Goal: Task Accomplishment & Management: Complete application form

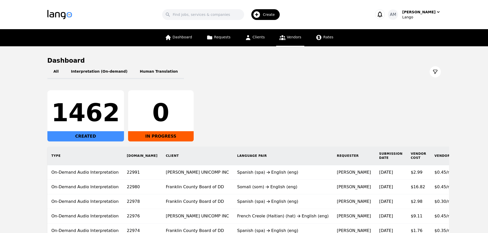
click at [286, 33] on link "Vendors" at bounding box center [290, 37] width 28 height 17
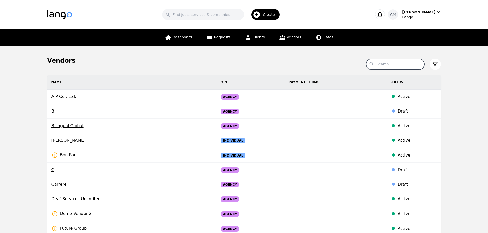
click at [390, 67] on input "Search" at bounding box center [395, 64] width 58 height 11
type input "pray"
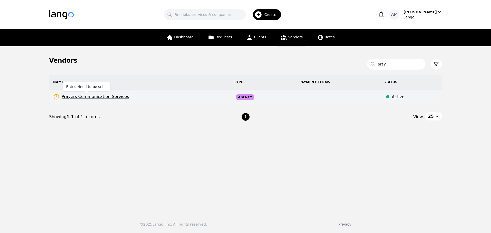
click at [113, 95] on span "Prayers Communication Services" at bounding box center [91, 97] width 76 height 6
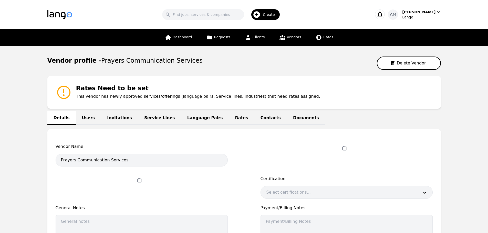
select select "active"
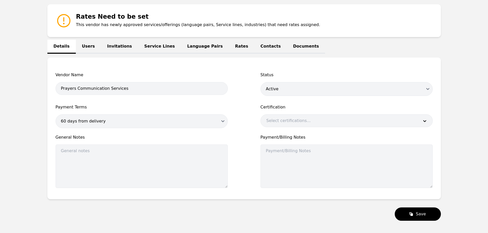
scroll to position [42, 0]
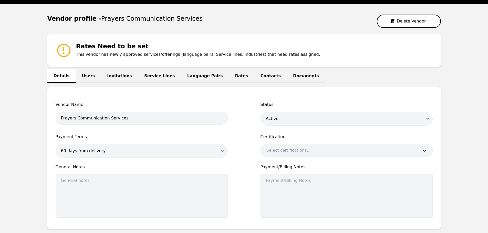
click at [181, 77] on link "Language Pairs" at bounding box center [205, 76] width 48 height 14
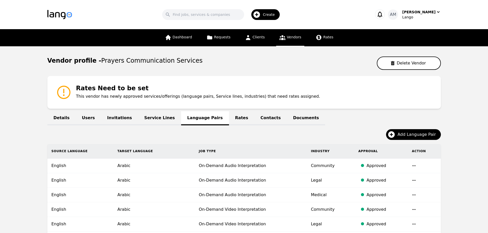
click at [150, 114] on link "Service Lines" at bounding box center [159, 118] width 43 height 14
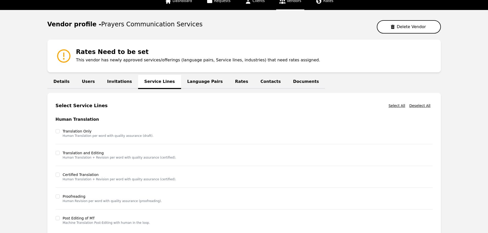
scroll to position [26, 0]
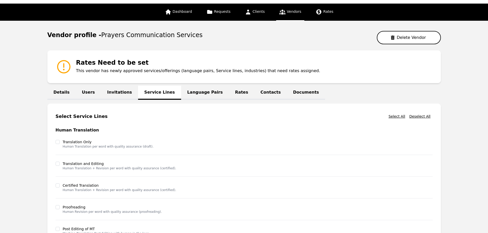
click at [124, 92] on link "Invitations" at bounding box center [119, 93] width 37 height 14
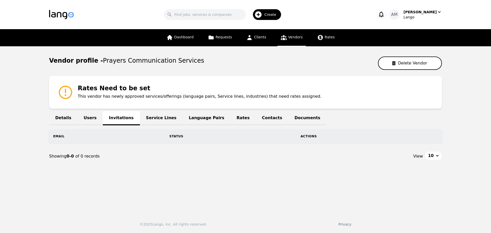
click at [89, 119] on link "Users" at bounding box center [90, 118] width 25 height 14
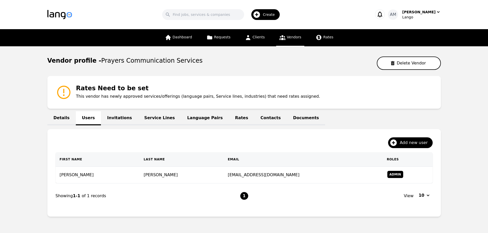
click at [254, 117] on link "Contacts" at bounding box center [270, 118] width 33 height 14
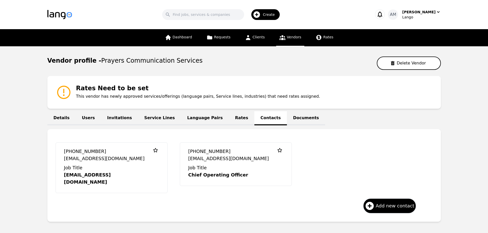
click at [90, 121] on link "Users" at bounding box center [88, 118] width 25 height 14
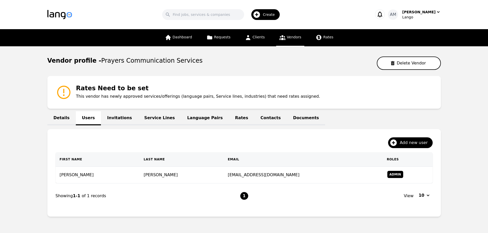
click at [254, 120] on link "Contacts" at bounding box center [270, 118] width 33 height 14
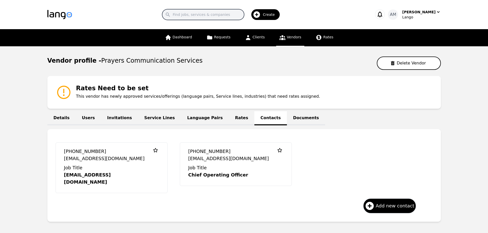
click at [222, 16] on input "Search" at bounding box center [203, 14] width 82 height 11
type input "mario"
click at [279, 36] on icon at bounding box center [282, 37] width 6 height 6
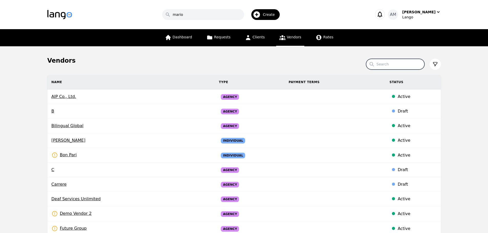
click at [393, 62] on input "Search" at bounding box center [395, 64] width 58 height 11
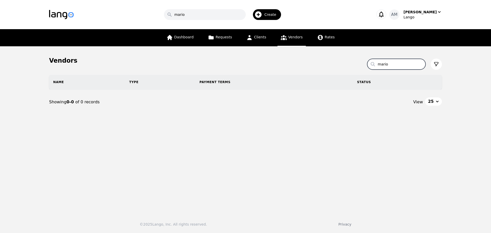
drag, startPoint x: 396, startPoint y: 63, endPoint x: 375, endPoint y: 63, distance: 21.3
click at [375, 63] on input "mario" at bounding box center [397, 64] width 58 height 11
type input "pray"
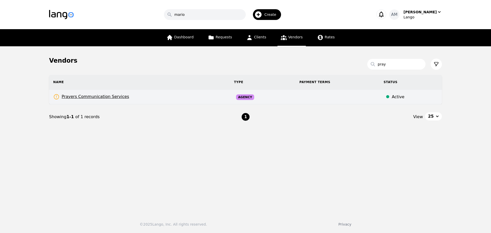
click at [72, 100] on td "Prayers Communication Services Rates Need to be set" at bounding box center [139, 97] width 181 height 15
select select "active"
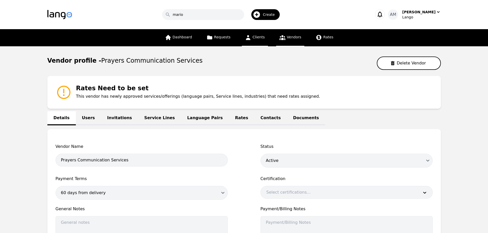
click at [254, 38] on span "Clients" at bounding box center [258, 37] width 12 height 4
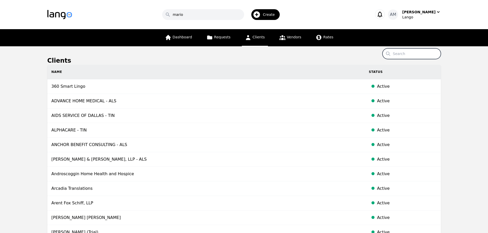
click at [399, 54] on input "Search" at bounding box center [411, 53] width 58 height 11
type input "mario"
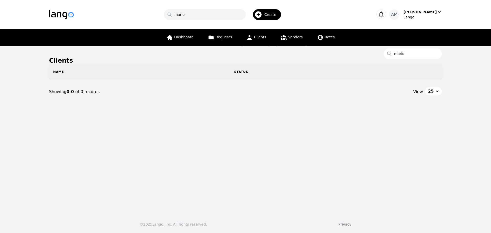
click at [293, 43] on link "Vendors" at bounding box center [292, 37] width 28 height 17
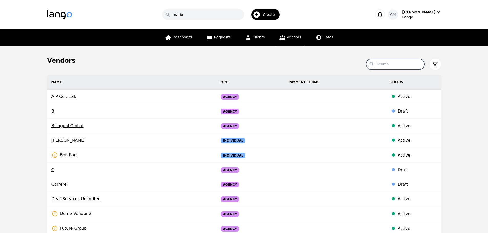
click at [388, 62] on input "Search" at bounding box center [395, 64] width 58 height 11
type input "pray"
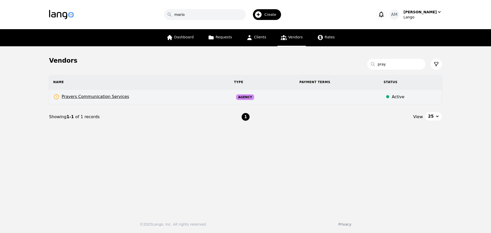
click at [78, 100] on span "Prayers Communication Services" at bounding box center [91, 97] width 76 height 6
select select "active"
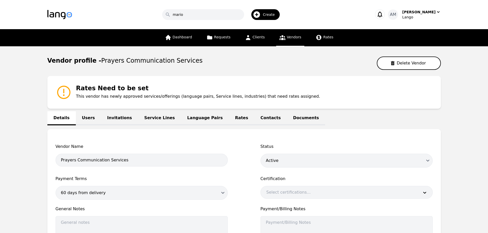
click at [101, 117] on link "Invitations" at bounding box center [119, 118] width 37 height 14
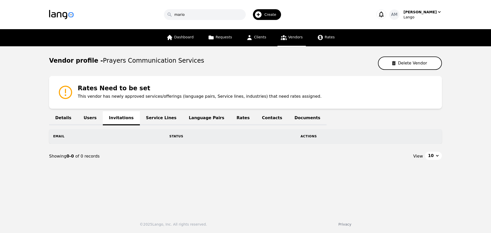
click at [98, 121] on div "Details Users Invitations Service Lines Language Pairs Rates Contacts Documents…" at bounding box center [245, 142] width 393 height 54
click at [89, 120] on link "Users" at bounding box center [90, 118] width 25 height 14
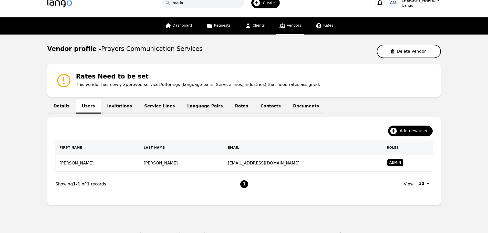
scroll to position [21, 0]
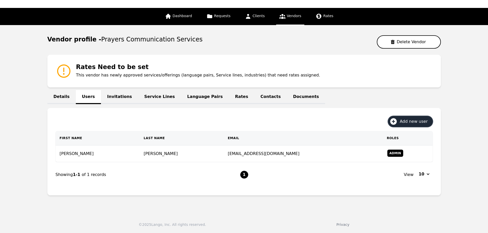
click at [408, 123] on span "Add new user" at bounding box center [414, 122] width 31 height 6
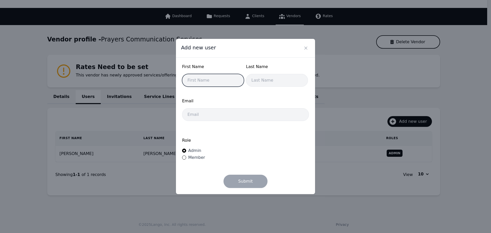
click at [211, 79] on input "text" at bounding box center [213, 80] width 62 height 13
type input "Mario"
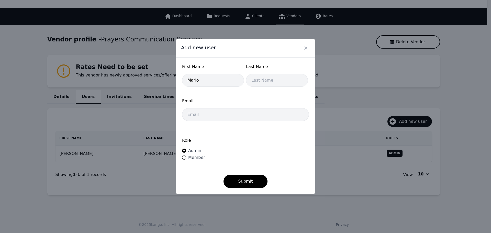
click at [246, 76] on div at bounding box center [277, 80] width 62 height 13
click at [250, 80] on input "text" at bounding box center [277, 80] width 62 height 13
paste input "[PERSON_NAME]"
type input "[PERSON_NAME]"
click at [195, 117] on input "email" at bounding box center [245, 114] width 127 height 13
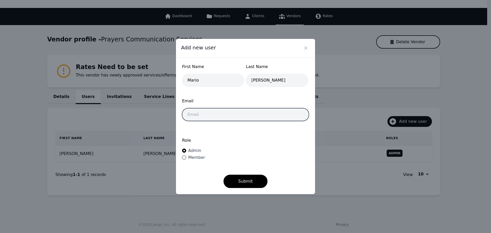
paste input "[EMAIL_ADDRESS][DOMAIN_NAME]"
type input "[EMAIL_ADDRESS][DOMAIN_NAME]"
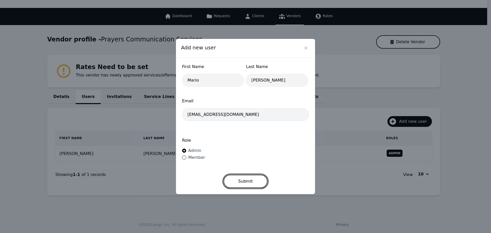
click at [233, 178] on button "Submit" at bounding box center [246, 181] width 44 height 13
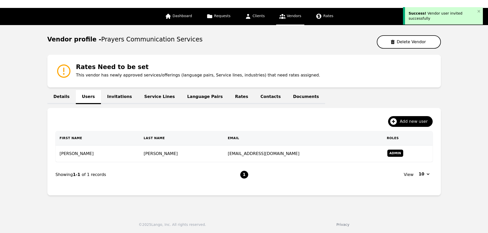
click at [115, 100] on link "Invitations" at bounding box center [119, 97] width 37 height 14
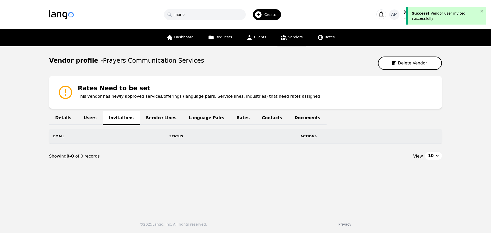
click at [82, 112] on link "Users" at bounding box center [90, 118] width 25 height 14
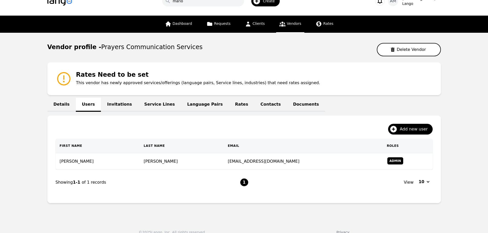
scroll to position [21, 0]
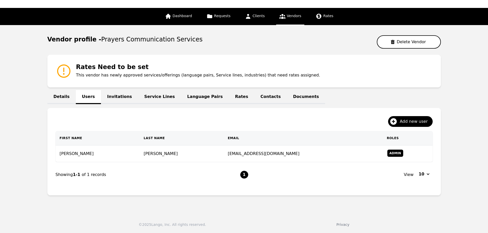
click at [152, 99] on link "Service Lines" at bounding box center [159, 97] width 43 height 14
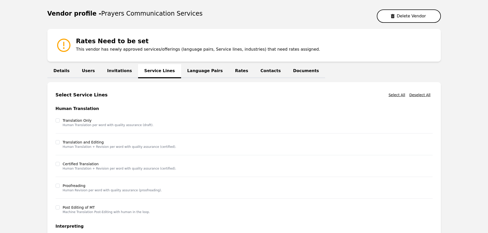
scroll to position [51, 0]
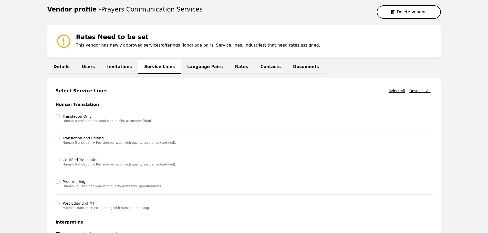
click at [190, 64] on link "Language Pairs" at bounding box center [205, 67] width 48 height 14
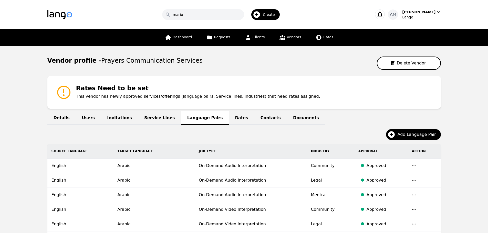
click at [254, 118] on link "Contacts" at bounding box center [270, 118] width 33 height 14
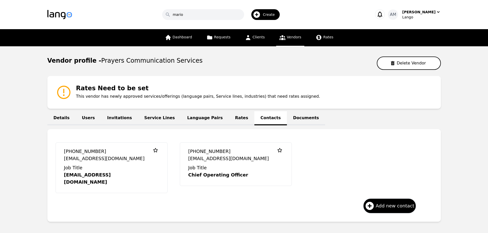
click at [413, 208] on div "[PHONE_NUMBER] [EMAIL_ADDRESS][DOMAIN_NAME] Job Title [EMAIL_ADDRESS][DOMAIN_NA…" at bounding box center [243, 175] width 393 height 93
click at [411, 203] on div "Add new contact" at bounding box center [389, 206] width 52 height 10
select select "US"
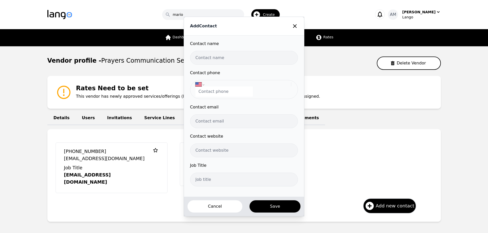
click at [221, 63] on input "text" at bounding box center [244, 58] width 108 height 14
type input "[EMAIL_ADDRESS][DOMAIN_NAME]"
click at [227, 116] on input "email" at bounding box center [244, 121] width 108 height 14
paste input "[EMAIL_ADDRESS][DOMAIN_NAME]"
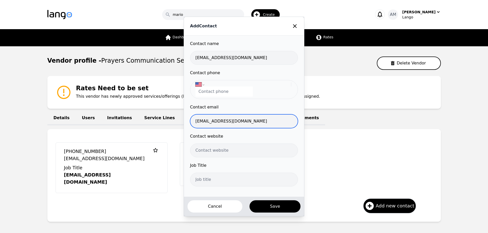
type input "[EMAIL_ADDRESS][DOMAIN_NAME]"
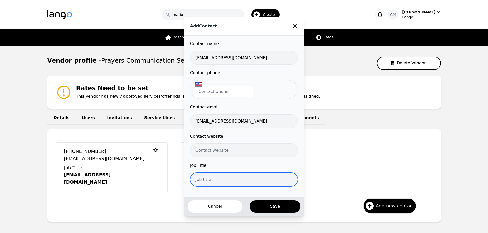
click at [218, 174] on input "text" at bounding box center [244, 180] width 108 height 14
type input "Interpreter"
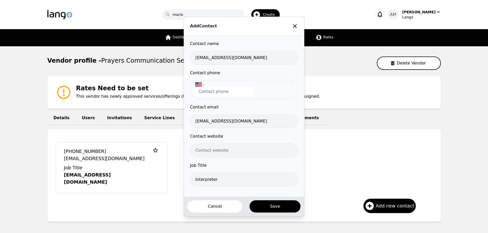
click at [214, 94] on input "tel" at bounding box center [223, 92] width 57 height 10
paste input "[PHONE_NUMBER]"
select select "NI"
type input "[PHONE_NUMBER]"
click at [264, 208] on button "Save" at bounding box center [275, 206] width 52 height 13
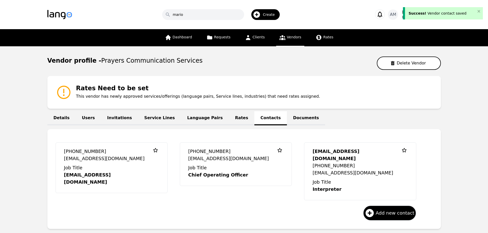
click at [110, 120] on link "Invitations" at bounding box center [119, 118] width 37 height 14
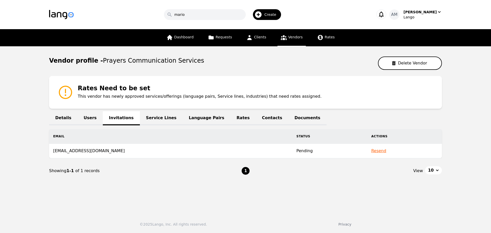
click at [84, 120] on link "Users" at bounding box center [90, 118] width 25 height 14
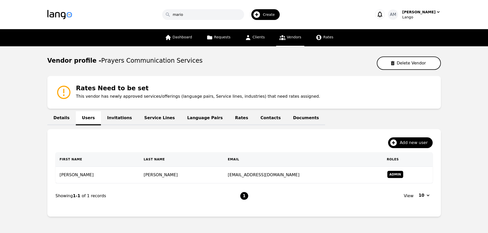
click at [118, 119] on link "Invitations" at bounding box center [119, 118] width 37 height 14
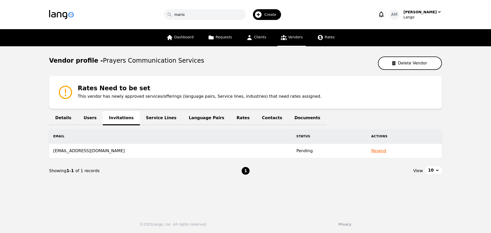
click at [374, 152] on button "Resend" at bounding box center [379, 151] width 15 height 6
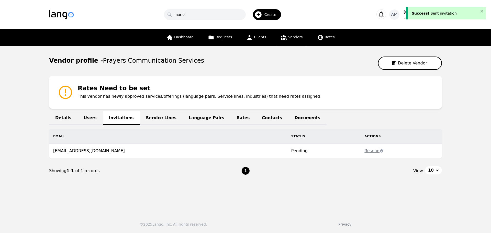
click at [84, 119] on link "Users" at bounding box center [90, 118] width 25 height 14
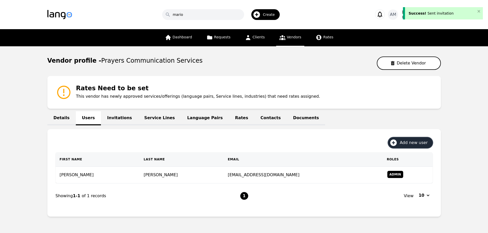
click at [421, 141] on span "Add new user" at bounding box center [414, 143] width 31 height 6
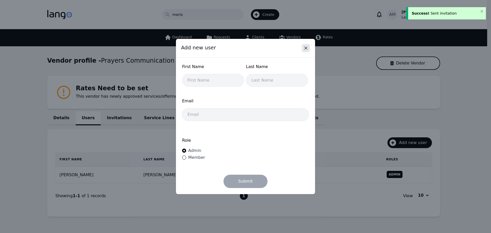
click at [306, 48] on icon "Close" at bounding box center [306, 48] width 5 height 5
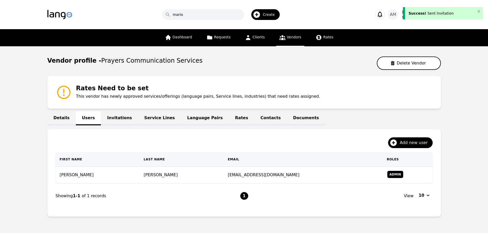
click at [113, 117] on link "Invitations" at bounding box center [119, 118] width 37 height 14
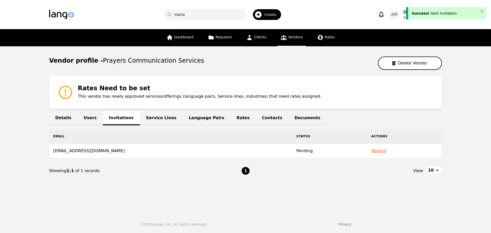
click at [93, 114] on link "Users" at bounding box center [90, 118] width 25 height 14
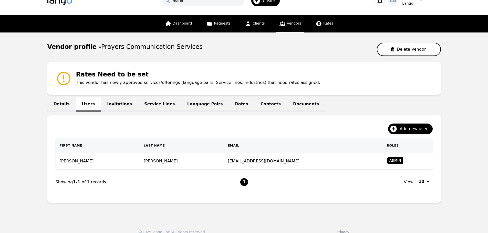
scroll to position [21, 0]
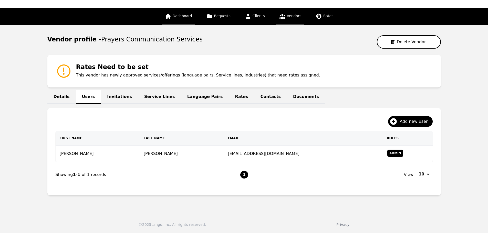
click at [191, 21] on link "Dashboard" at bounding box center [178, 16] width 33 height 17
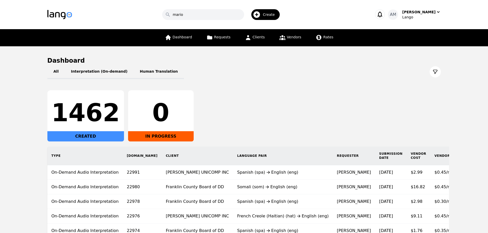
click at [260, 16] on icon "button" at bounding box center [256, 14] width 7 height 7
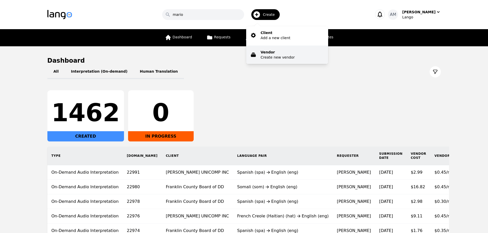
click at [277, 53] on p "Vendor" at bounding box center [277, 52] width 34 height 5
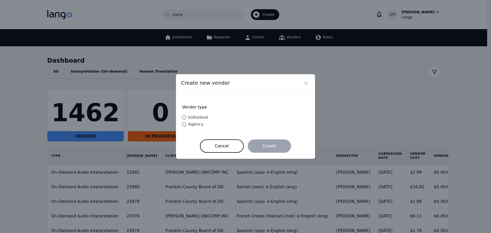
click at [200, 119] on span "Individual" at bounding box center [198, 117] width 20 height 5
click at [186, 119] on input "Individual" at bounding box center [184, 117] width 4 height 4
radio input "true"
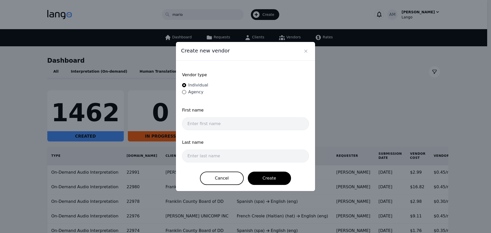
click at [199, 95] on div "Vendor type Individual Agency" at bounding box center [245, 84] width 127 height 34
click at [198, 92] on span "Agency" at bounding box center [195, 92] width 15 height 5
click at [186, 92] on input "Agency" at bounding box center [184, 92] width 4 height 4
radio input "true"
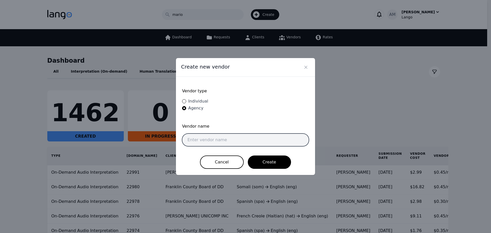
click at [205, 136] on input "text" at bounding box center [245, 140] width 127 height 13
paste input "tel:[PHONE_NUMBER]"
drag, startPoint x: 218, startPoint y: 140, endPoint x: 176, endPoint y: 136, distance: 41.7
click at [173, 136] on div "Create new vendor Vendor type Individual Agency Vendor name tel:[PHONE_NUMBER] …" at bounding box center [245, 116] width 147 height 125
paste input "[PERSON_NAME] [PERSON_NAME]"
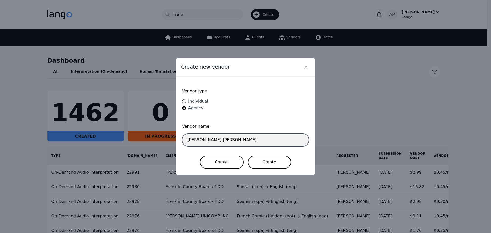
type input "[PERSON_NAME] [PERSON_NAME]"
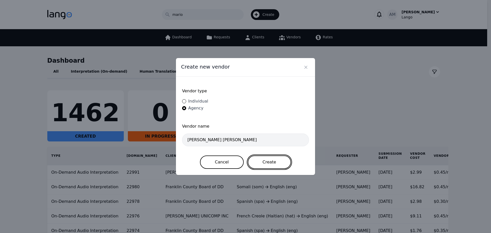
click at [266, 162] on button "Create" at bounding box center [269, 162] width 43 height 13
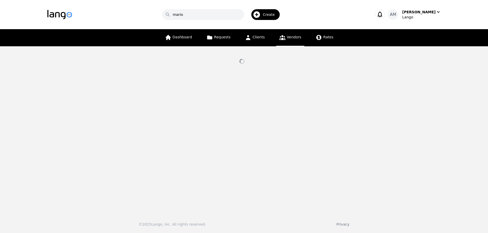
select select "active"
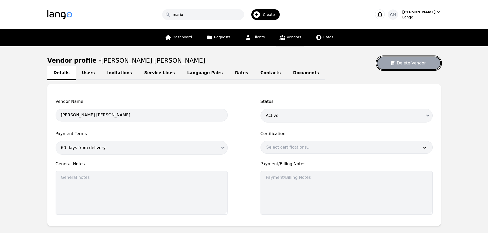
click at [395, 61] on button "Delete Vendor" at bounding box center [408, 63] width 64 height 13
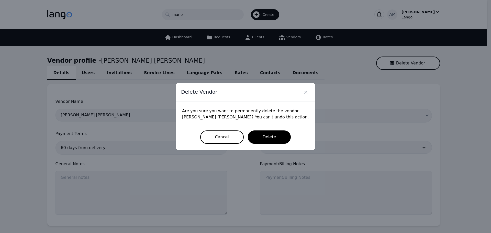
click at [288, 132] on div "Cancel Delete" at bounding box center [245, 137] width 127 height 13
click at [279, 136] on button "Delete" at bounding box center [269, 137] width 43 height 13
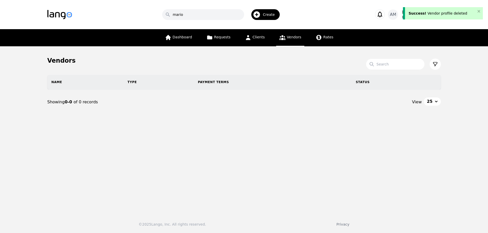
click at [273, 17] on span "Create" at bounding box center [271, 14] width 16 height 5
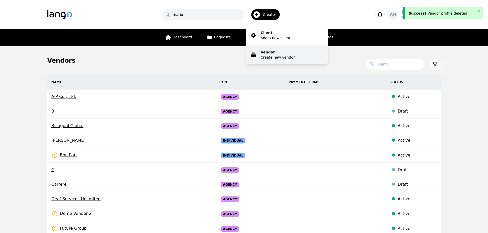
click at [273, 51] on p "Vendor" at bounding box center [277, 52] width 34 height 5
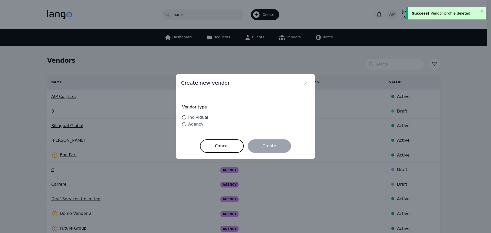
click at [200, 115] on span "Individual" at bounding box center [198, 117] width 20 height 5
click at [186, 115] on input "Individual" at bounding box center [184, 117] width 4 height 4
radio input "true"
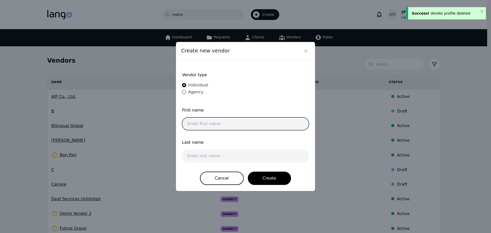
click at [218, 123] on input "text" at bounding box center [245, 123] width 127 height 13
paste input "[PERSON_NAME] [PERSON_NAME]"
drag, startPoint x: 209, startPoint y: 124, endPoint x: 256, endPoint y: 125, distance: 47.1
click at [256, 125] on input "[PERSON_NAME] [PERSON_NAME]" at bounding box center [245, 123] width 127 height 13
type input "[PERSON_NAME] [PERSON_NAME]"
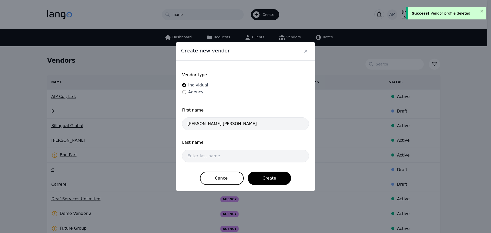
click at [227, 146] on div "Last name" at bounding box center [245, 144] width 127 height 10
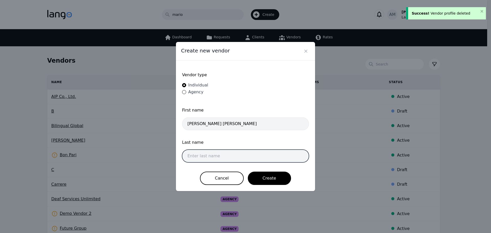
click at [225, 150] on input "text" at bounding box center [245, 156] width 127 height 13
paste input "[PERSON_NAME]"
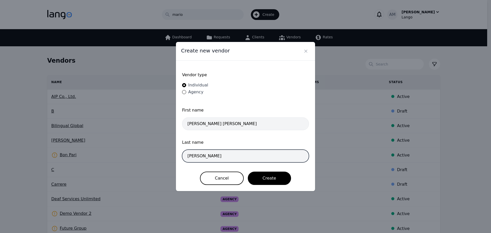
drag, startPoint x: 189, startPoint y: 156, endPoint x: 181, endPoint y: 157, distance: 7.9
click at [181, 157] on div "Vendor type Individual Agency First name [PERSON_NAME] [PERSON_NAME] Last name …" at bounding box center [245, 126] width 139 height 131
type input "[PERSON_NAME]"
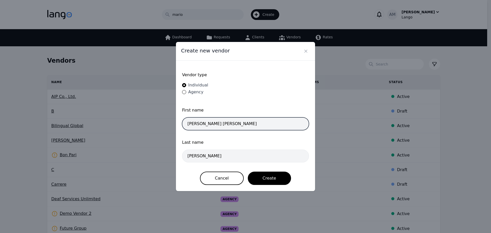
drag, startPoint x: 207, startPoint y: 123, endPoint x: 252, endPoint y: 123, distance: 45.0
click at [252, 123] on input "[PERSON_NAME] [PERSON_NAME]" at bounding box center [245, 123] width 127 height 13
type input "[PERSON_NAME]"
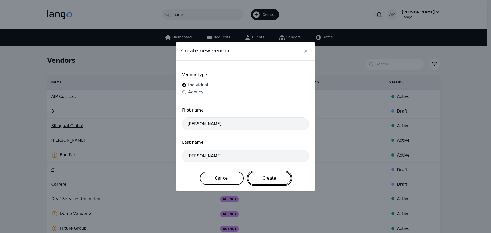
click at [263, 174] on button "Create" at bounding box center [269, 178] width 43 height 13
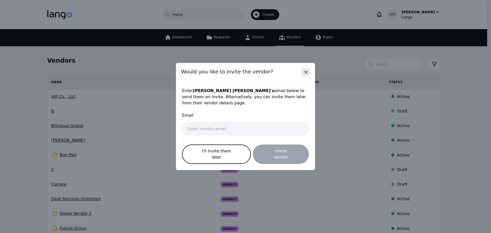
click at [304, 75] on icon "Close" at bounding box center [306, 72] width 5 height 5
